Goal: Information Seeking & Learning: Learn about a topic

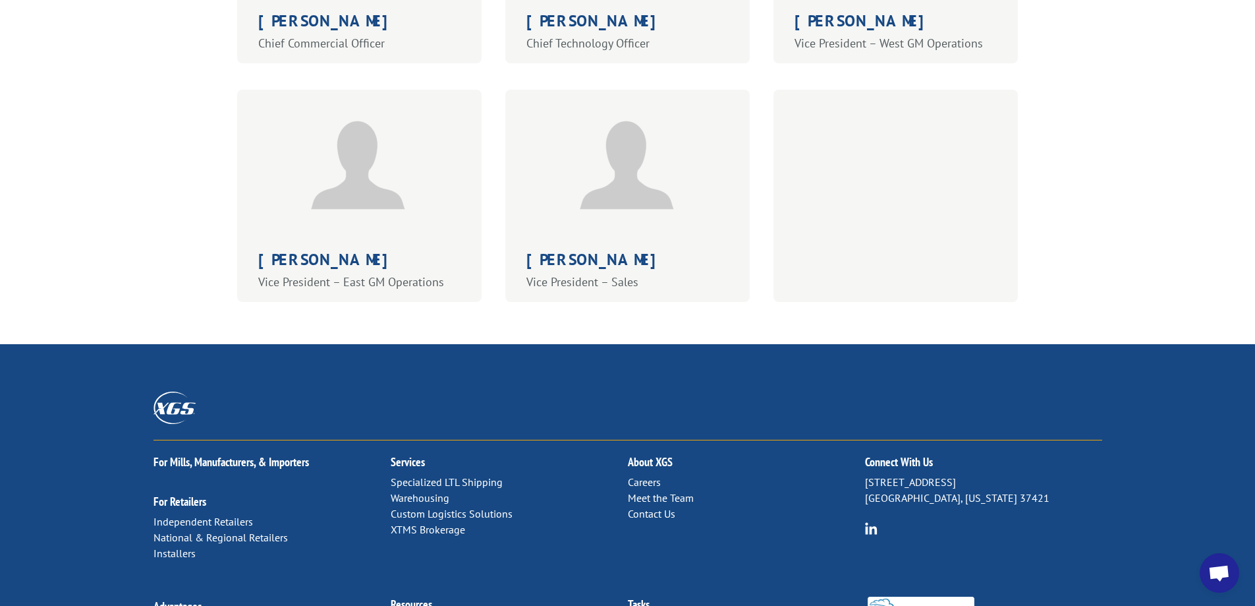
scroll to position [1091, 0]
